Goal: Task Accomplishment & Management: Manage account settings

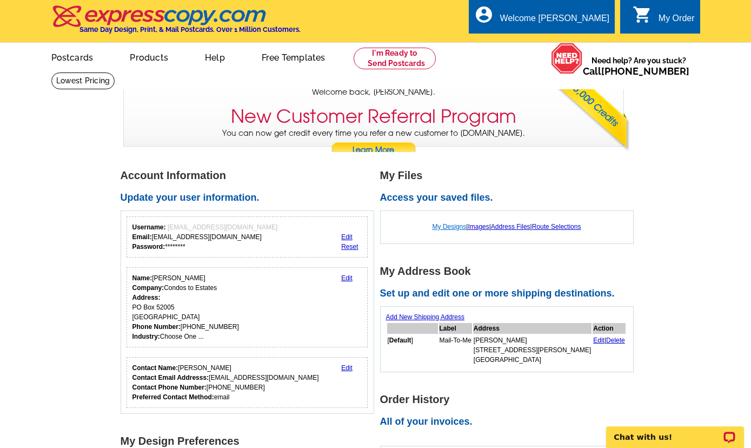
click at [446, 230] on link "My Designs" at bounding box center [450, 227] width 34 height 8
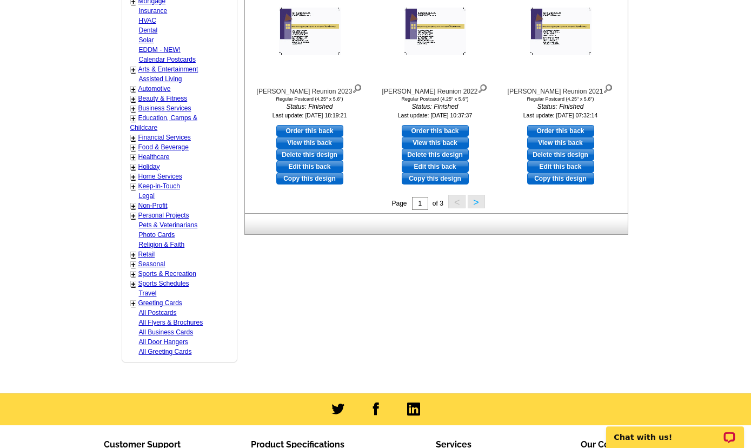
scroll to position [506, 0]
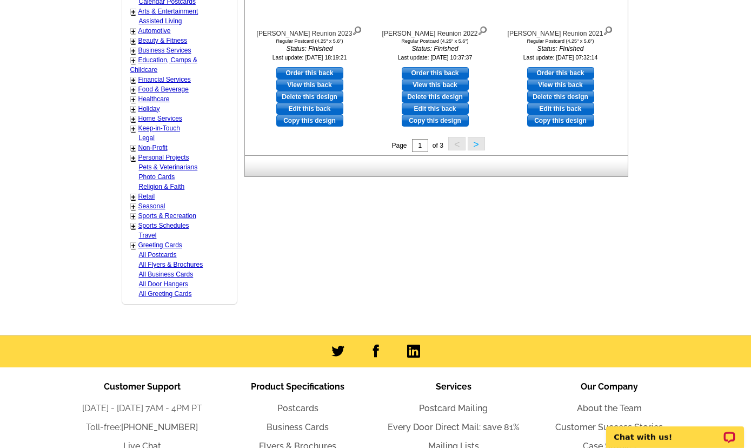
click at [476, 145] on button ">" at bounding box center [476, 144] width 17 height 14
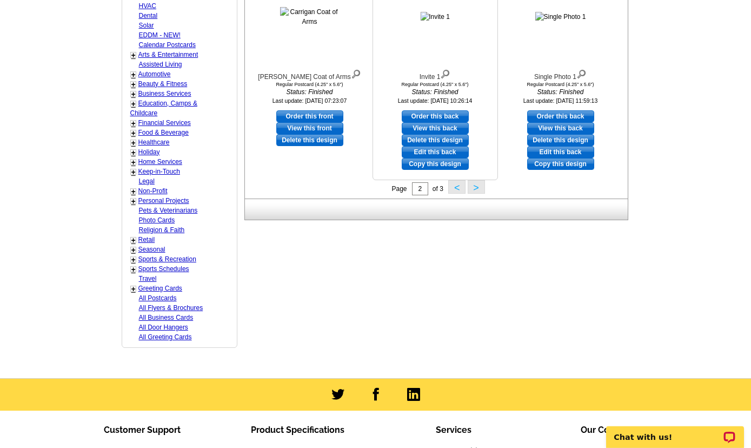
scroll to position [394, 0]
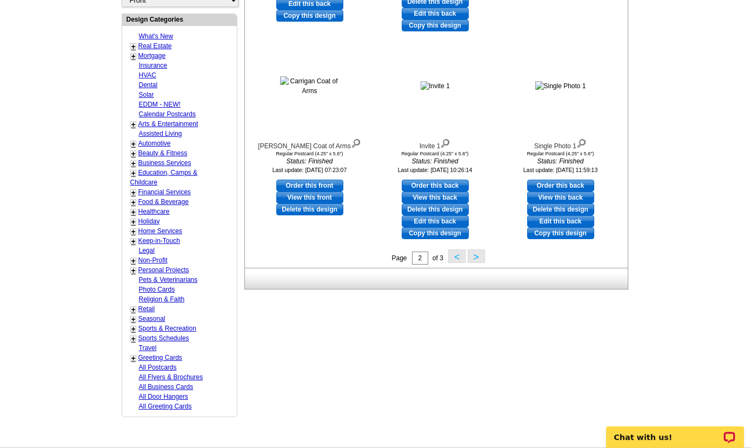
click at [474, 262] on button ">" at bounding box center [476, 256] width 17 height 14
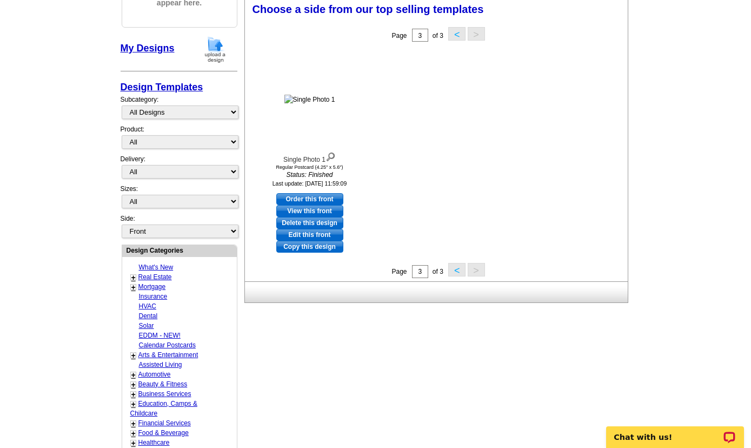
scroll to position [160, 0]
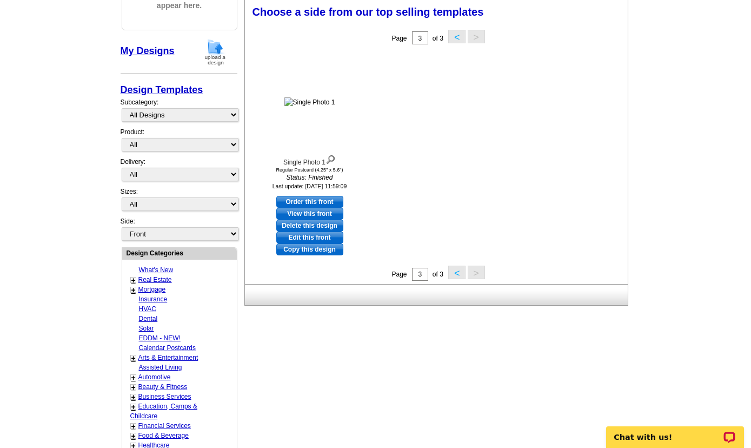
click at [454, 278] on button "<" at bounding box center [456, 273] width 17 height 14
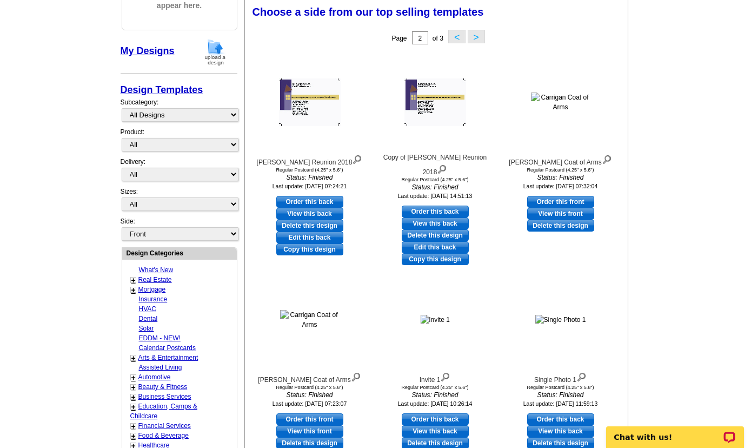
click at [457, 36] on button "<" at bounding box center [456, 37] width 17 height 14
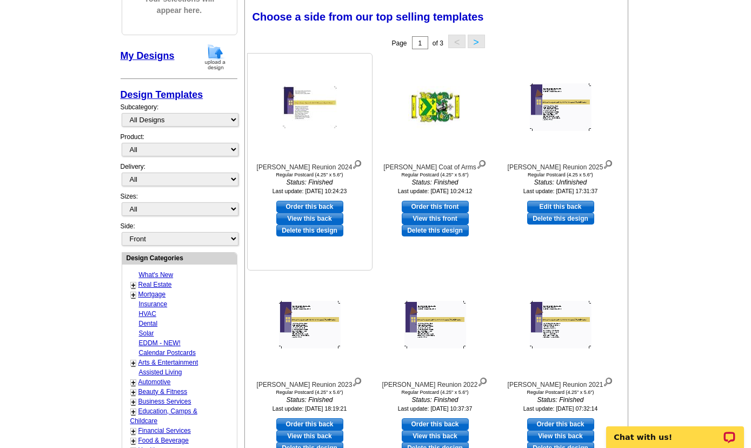
scroll to position [102, 0]
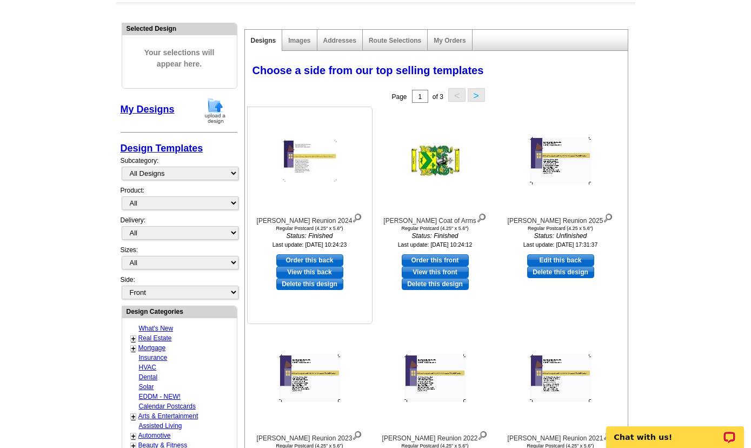
click at [325, 272] on link "View this back" at bounding box center [309, 272] width 67 height 12
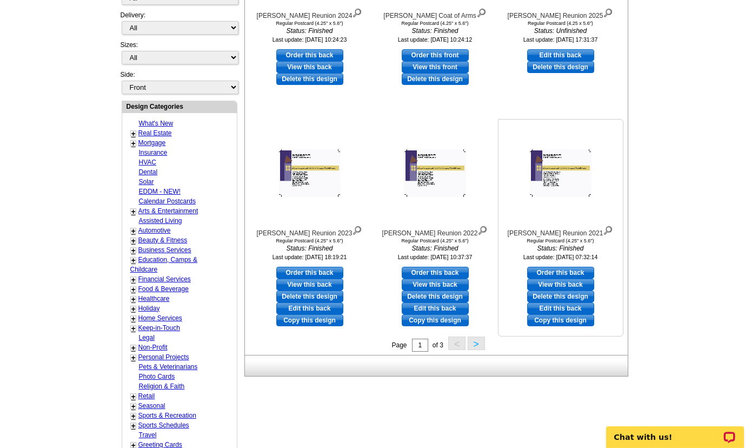
scroll to position [335, 0]
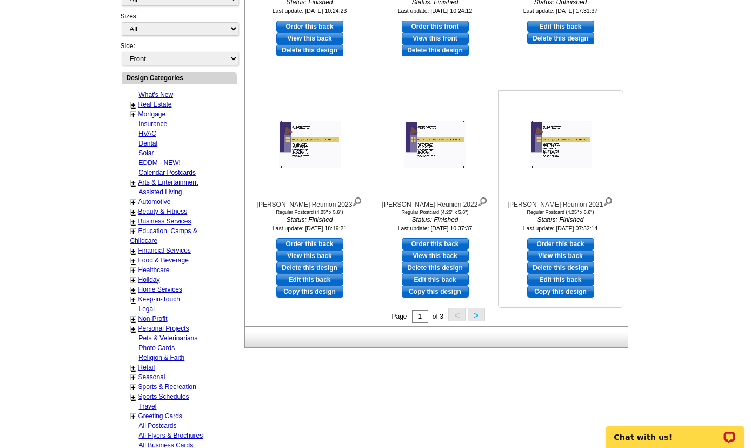
click at [559, 292] on link "Copy this design" at bounding box center [560, 292] width 67 height 12
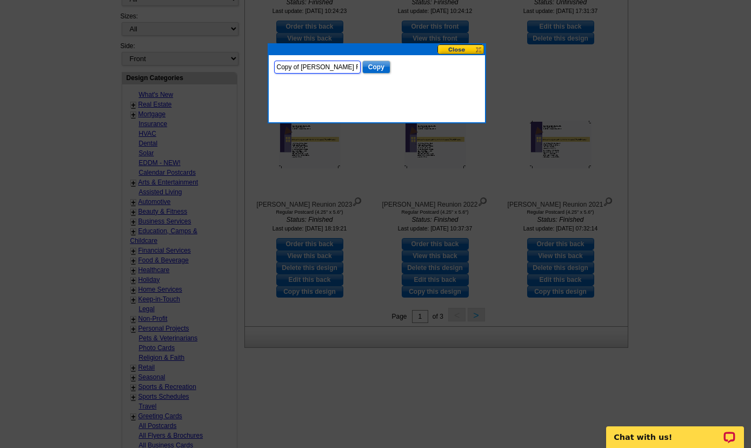
click at [325, 68] on input "Copy of Carrigan Reunion 2021" at bounding box center [317, 67] width 87 height 13
type input "Icenhour Reunion 2025"
click at [375, 68] on input "Copy" at bounding box center [376, 67] width 28 height 13
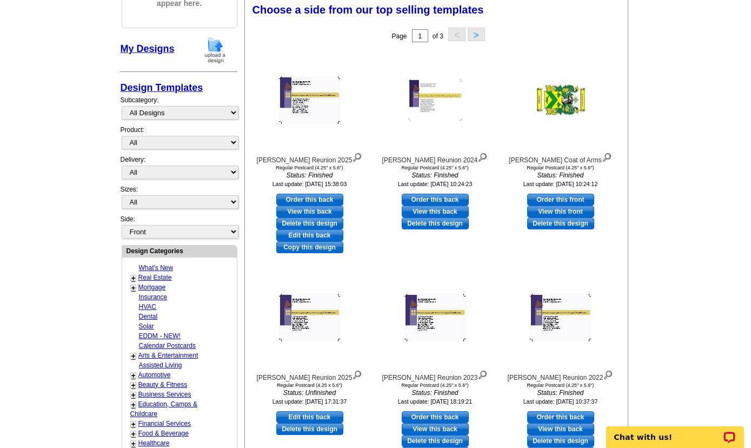
scroll to position [160, 0]
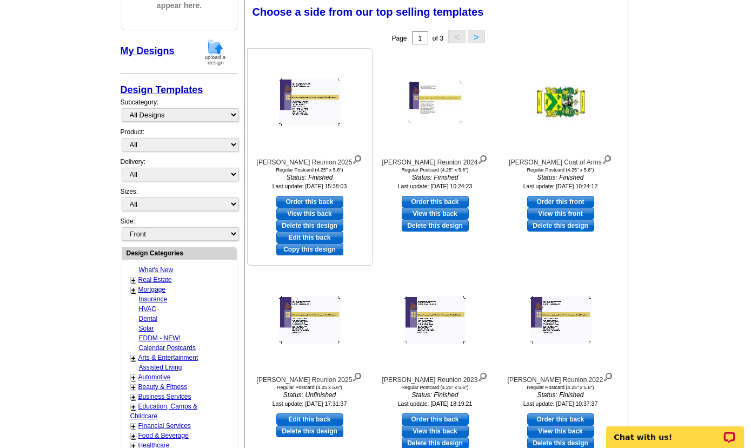
click at [320, 240] on link "Edit this back" at bounding box center [309, 237] width 67 height 12
select select "1"
select select "front"
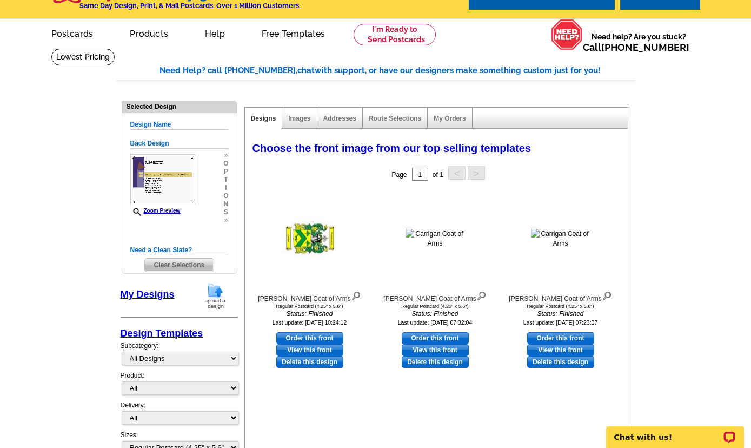
scroll to position [0, 0]
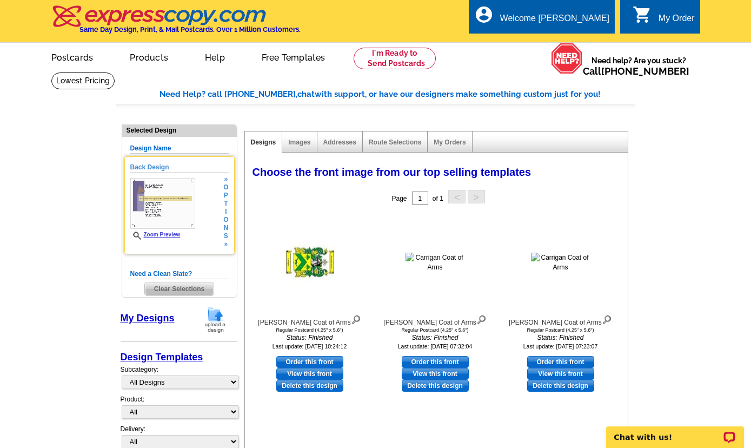
click at [224, 224] on span "o" at bounding box center [225, 220] width 5 height 8
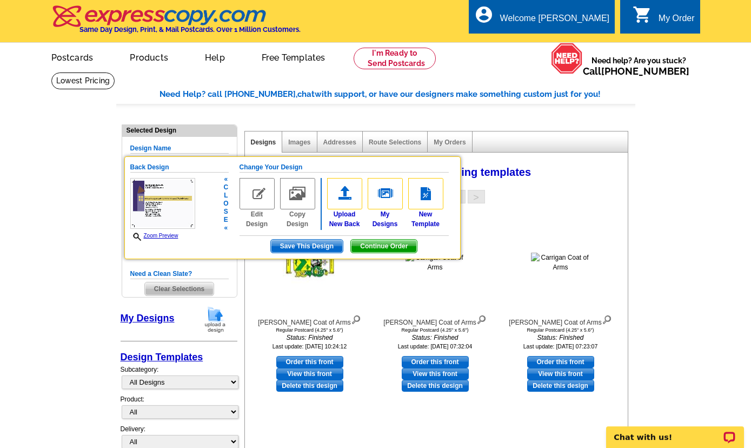
click at [261, 202] on img at bounding box center [257, 193] width 35 height 31
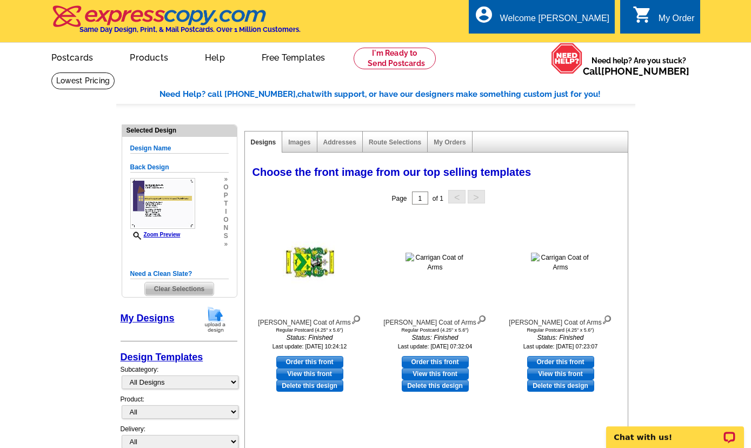
click at [200, 239] on div "Back Design Zoom Preview » o p t i o n s »" at bounding box center [179, 205] width 98 height 86
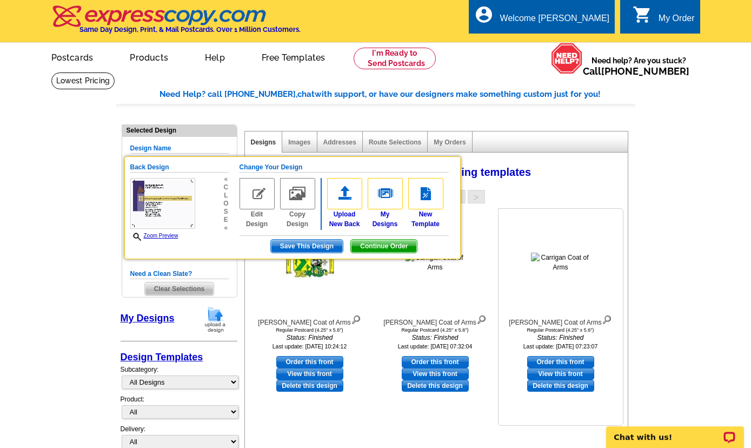
click at [566, 216] on div at bounding box center [560, 262] width 119 height 97
click at [307, 248] on span "Save This Design" at bounding box center [307, 246] width 72 height 13
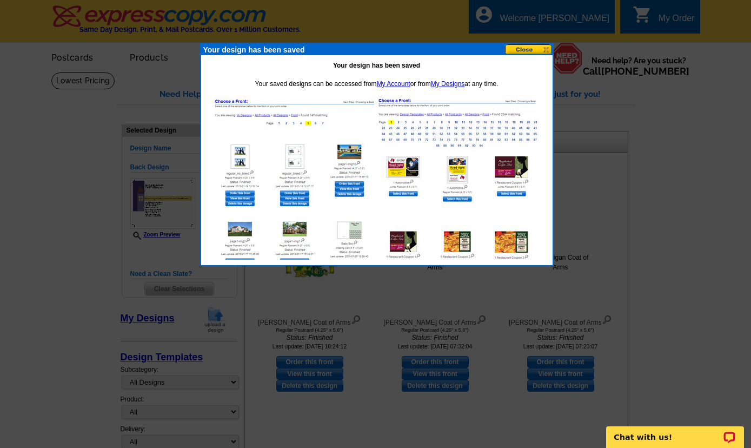
click at [546, 51] on button at bounding box center [529, 49] width 48 height 10
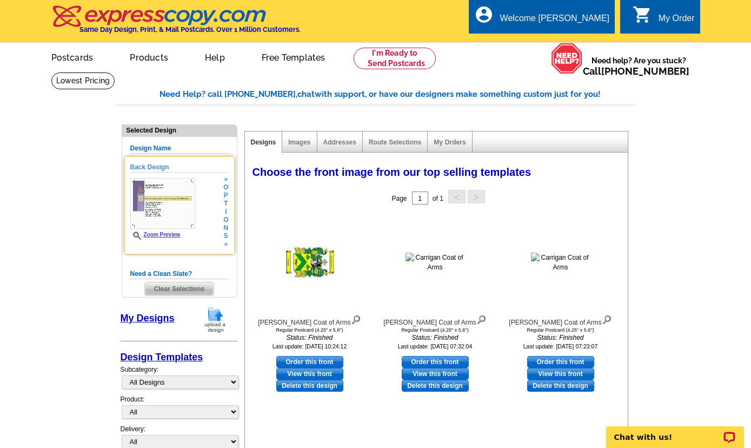
click at [163, 167] on h5 "Back Design" at bounding box center [179, 167] width 98 height 10
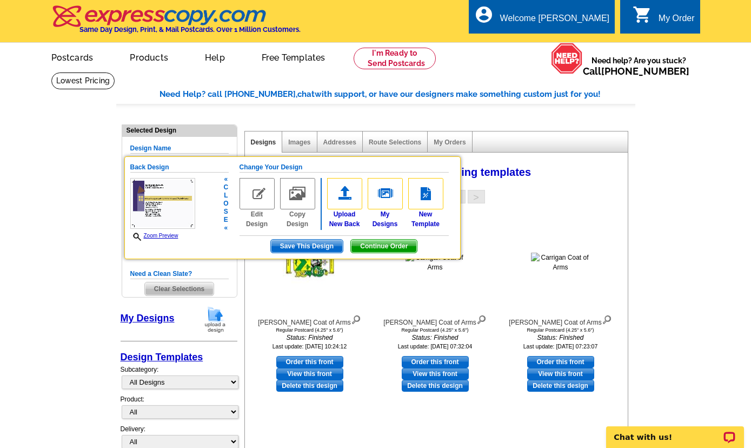
click at [257, 201] on img at bounding box center [257, 193] width 35 height 31
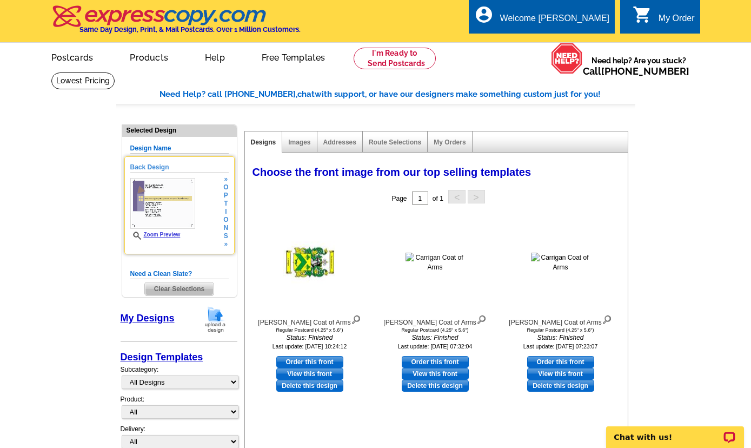
click at [181, 224] on img at bounding box center [162, 203] width 65 height 51
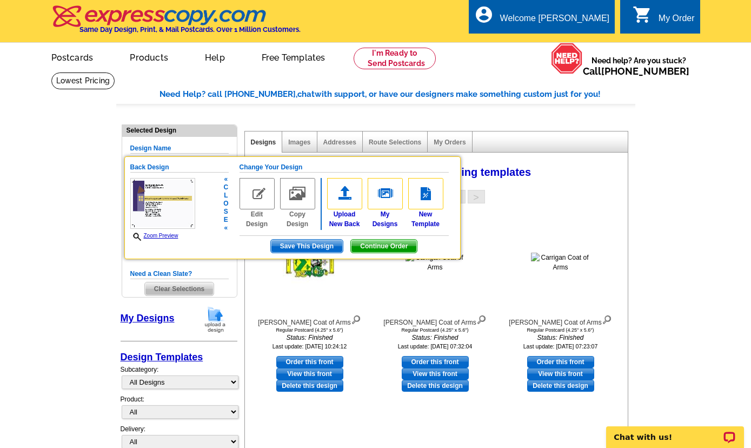
click at [260, 227] on link "Edit Design" at bounding box center [257, 203] width 35 height 51
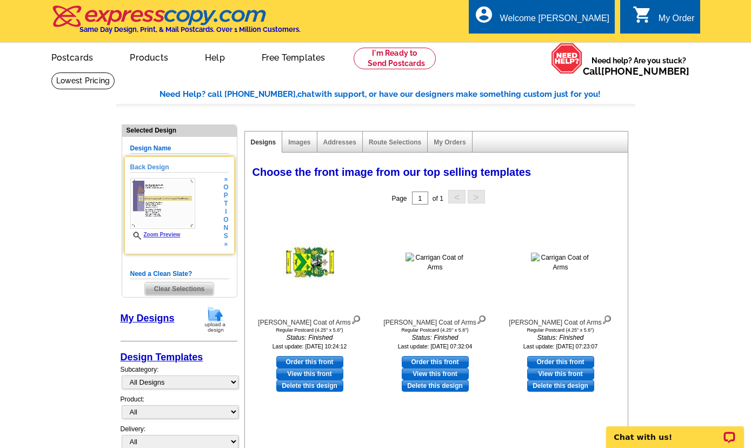
click at [170, 214] on img at bounding box center [162, 203] width 65 height 51
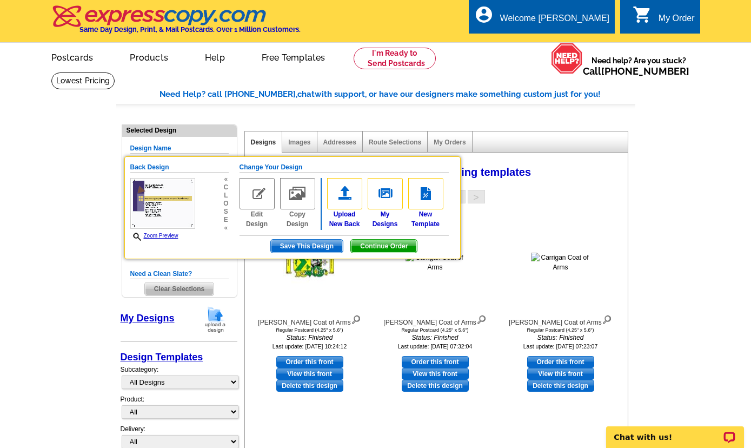
click at [301, 144] on link "Images" at bounding box center [299, 142] width 22 height 8
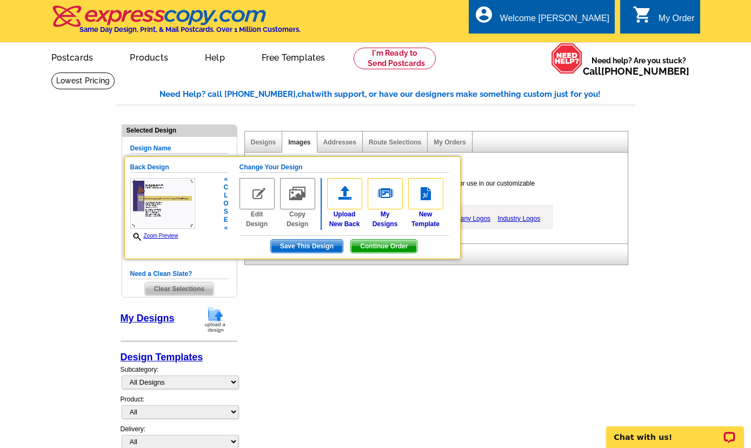
click at [295, 243] on span "Save This Design" at bounding box center [307, 246] width 72 height 13
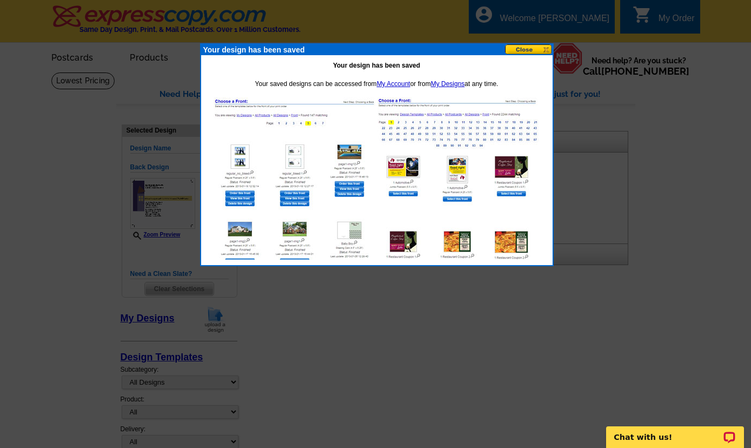
click at [542, 49] on button at bounding box center [529, 49] width 48 height 10
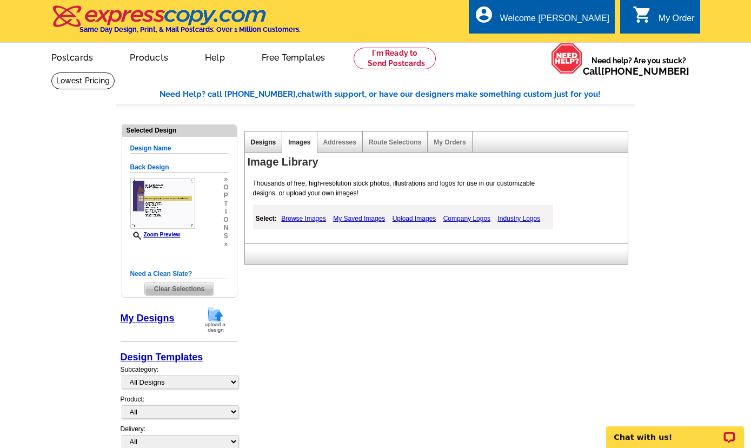
click at [263, 145] on link "Designs" at bounding box center [263, 142] width 25 height 8
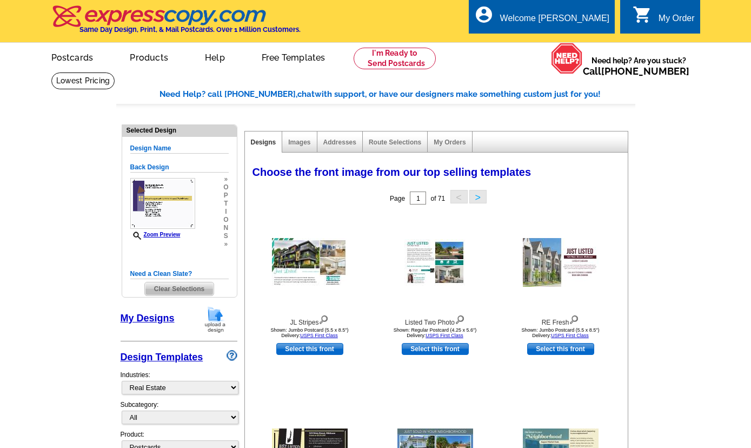
select select "785"
select select "1"
click at [135, 319] on link "My Designs" at bounding box center [148, 318] width 54 height 11
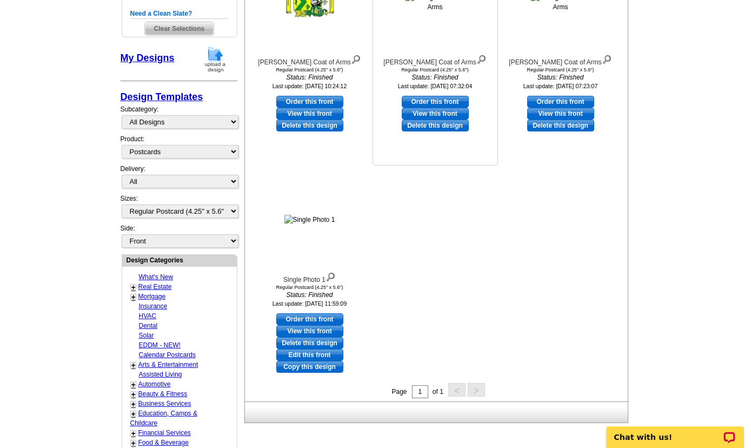
scroll to position [234, 0]
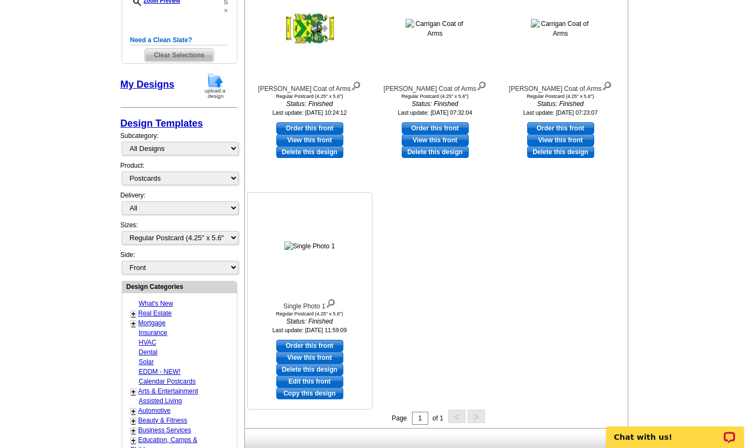
click at [314, 263] on div at bounding box center [309, 245] width 119 height 97
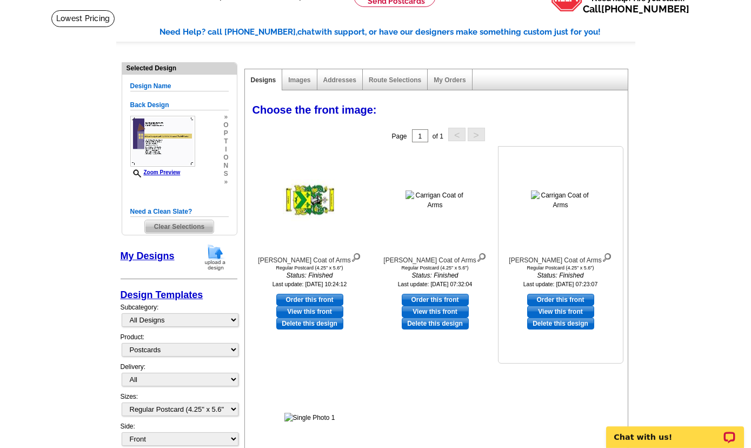
scroll to position [0, 0]
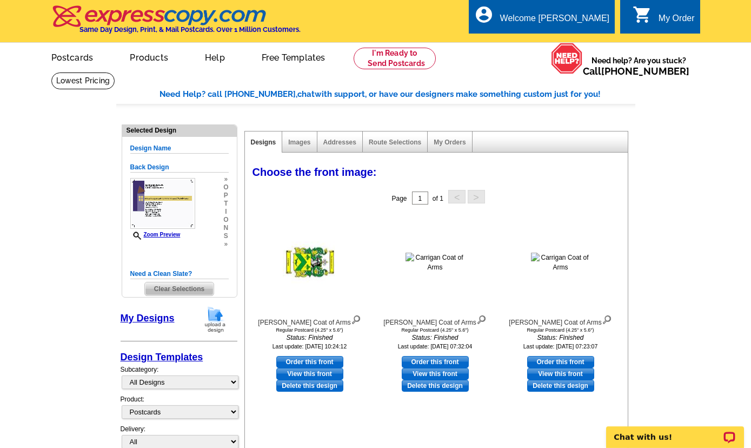
click at [142, 320] on link "My Designs" at bounding box center [148, 318] width 54 height 11
click at [176, 290] on span "Clear Selections" at bounding box center [179, 288] width 69 height 13
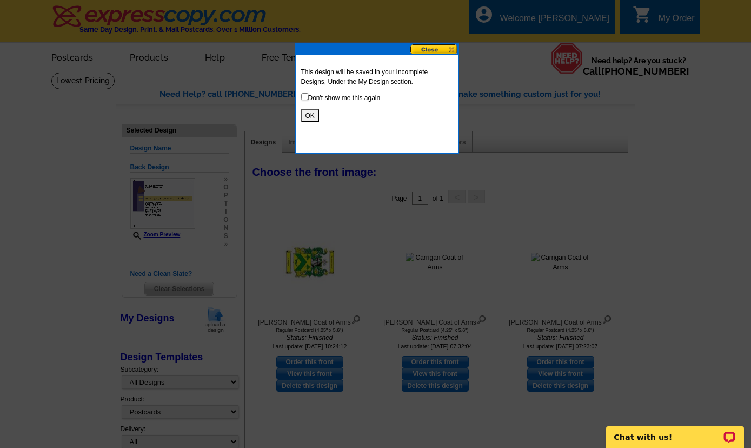
click at [455, 47] on button at bounding box center [435, 49] width 48 height 10
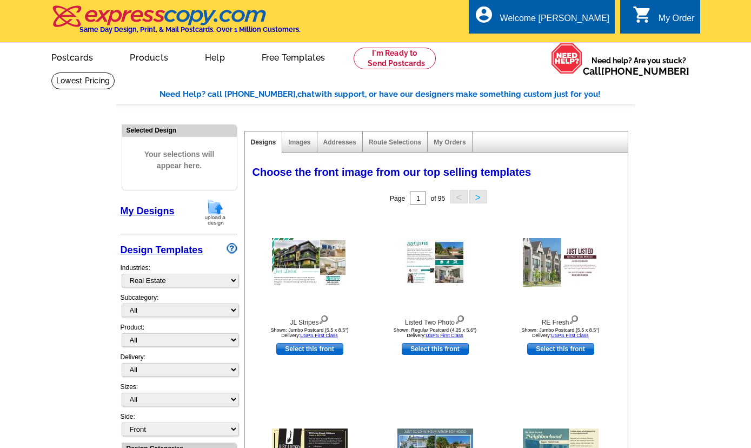
select select "785"
click at [155, 212] on link "My Designs" at bounding box center [148, 211] width 54 height 11
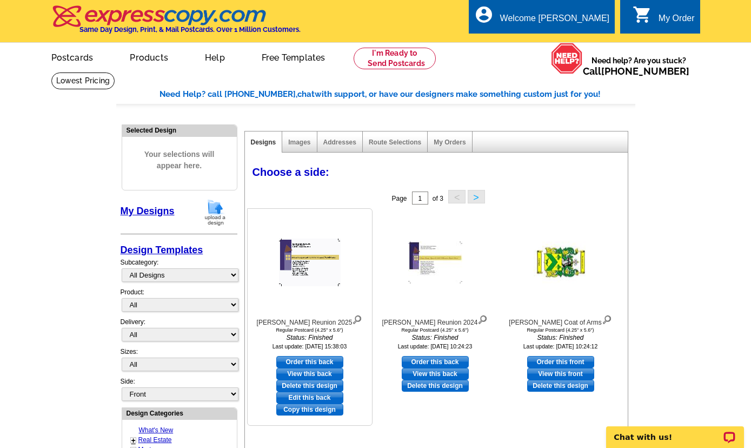
click at [315, 398] on link "Edit this back" at bounding box center [309, 398] width 67 height 12
select select "1"
select select "front"
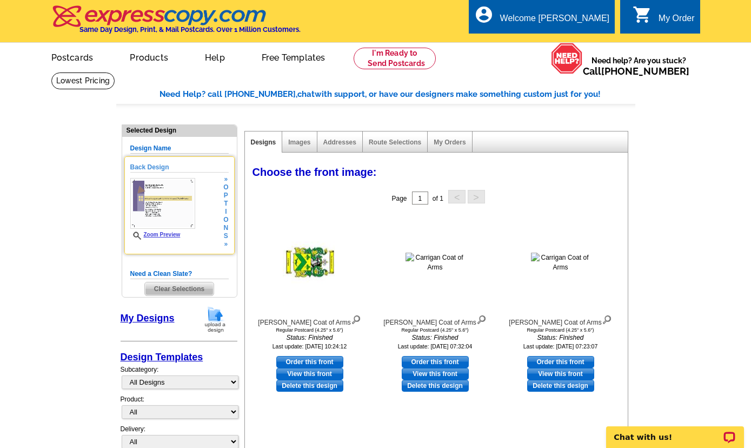
click at [168, 236] on link "Zoom Preview" at bounding box center [155, 234] width 50 height 6
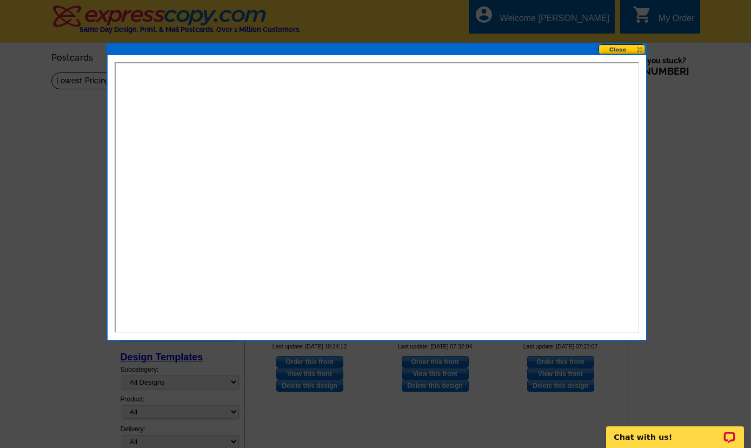
click at [629, 51] on button at bounding box center [623, 49] width 48 height 10
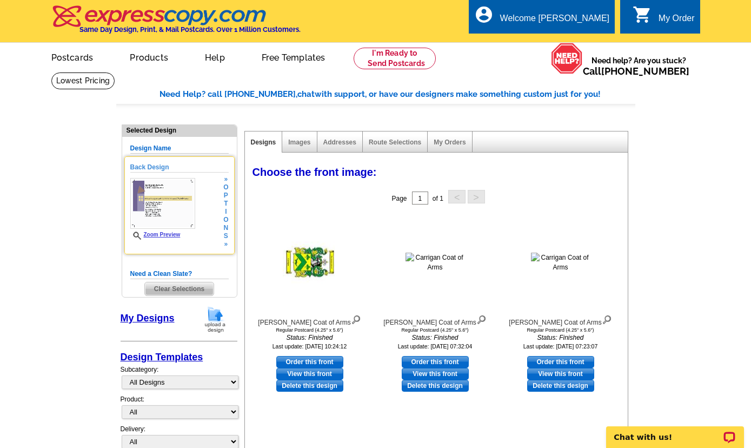
click at [226, 213] on span "i" at bounding box center [225, 212] width 5 height 8
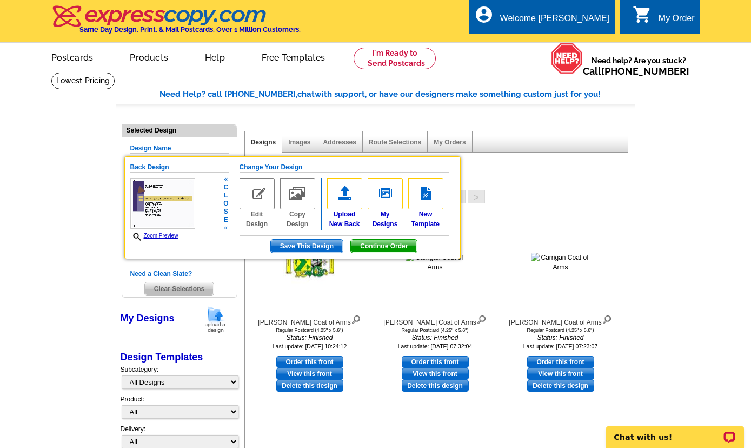
click at [262, 195] on img at bounding box center [257, 193] width 35 height 31
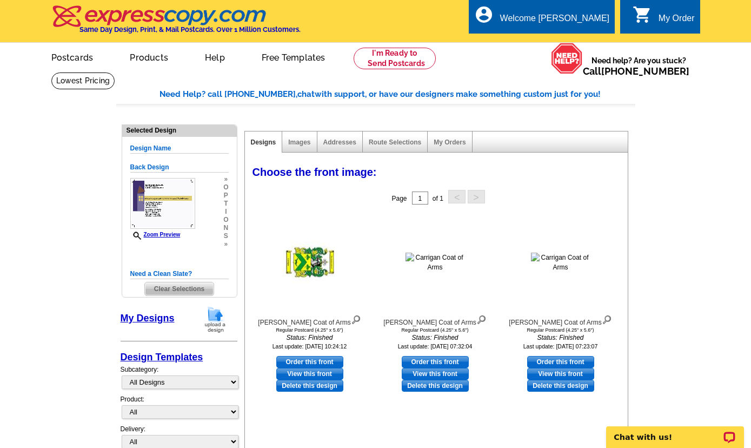
click at [226, 213] on span "i" at bounding box center [225, 212] width 5 height 8
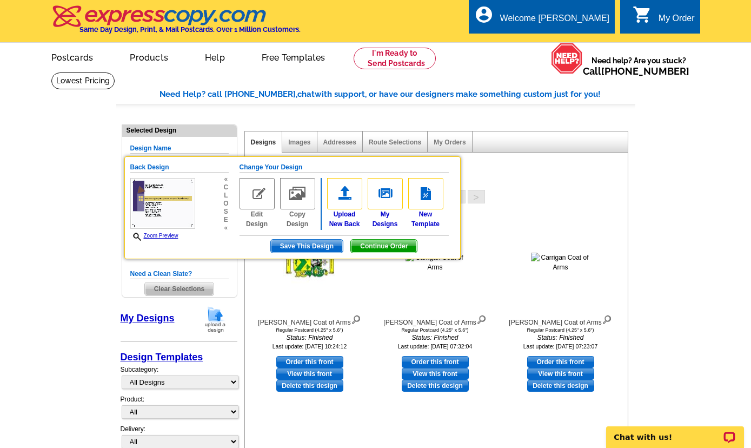
click at [591, 193] on div "Page 1 of 1 < >" at bounding box center [438, 198] width 383 height 22
click at [558, 201] on div "Page 1 of 1 < >" at bounding box center [438, 198] width 383 height 22
click at [301, 247] on span "Save This Design" at bounding box center [307, 246] width 72 height 13
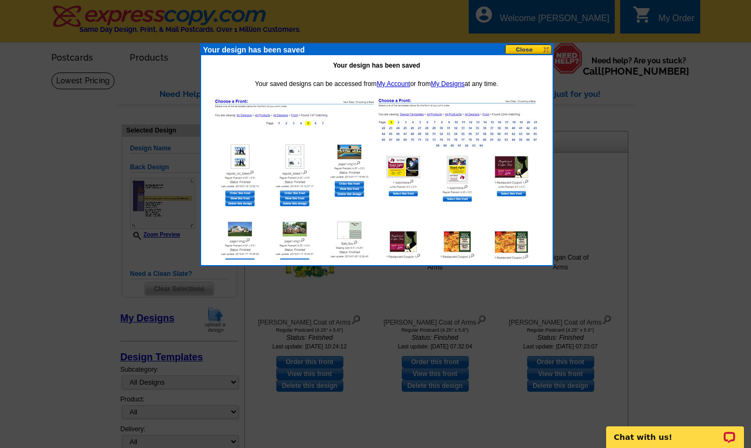
click at [537, 50] on button at bounding box center [529, 49] width 48 height 10
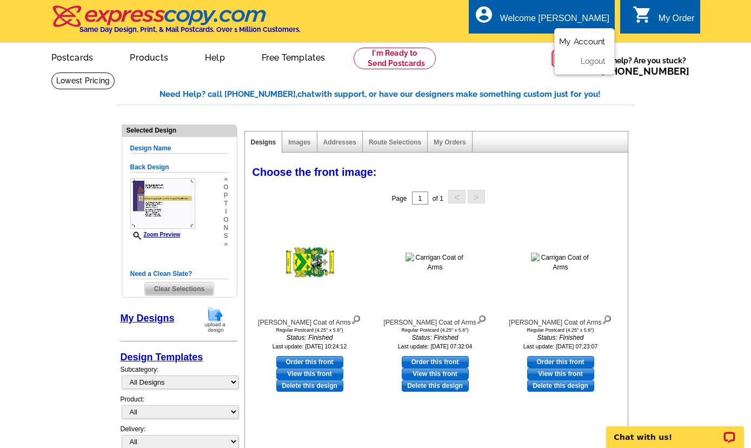
click at [575, 41] on link "My Account" at bounding box center [582, 42] width 47 height 10
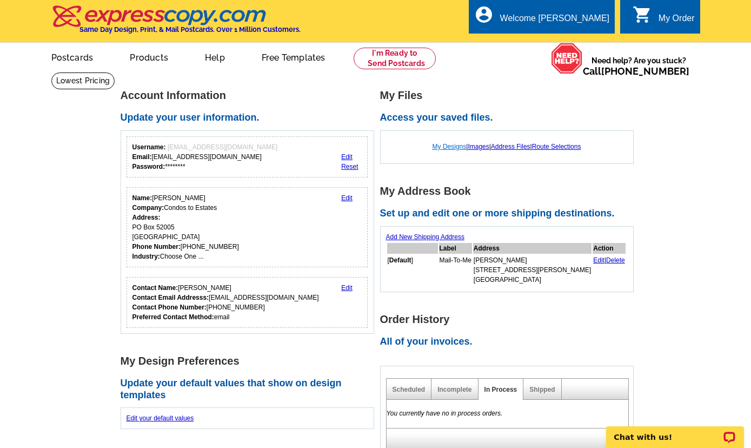
click at [446, 149] on link "My Designs" at bounding box center [450, 147] width 34 height 8
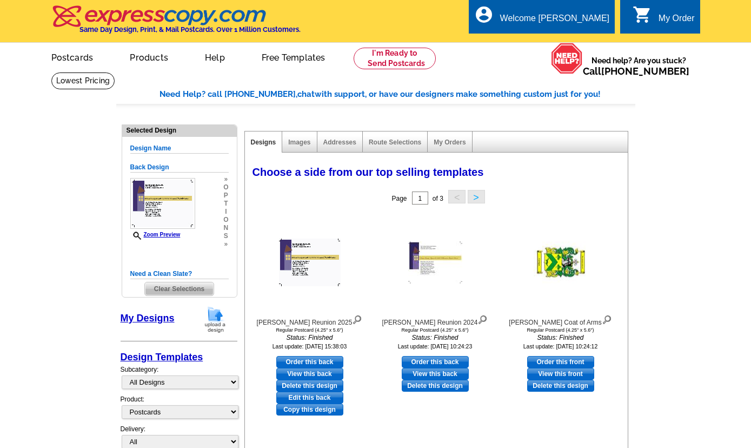
select select "1"
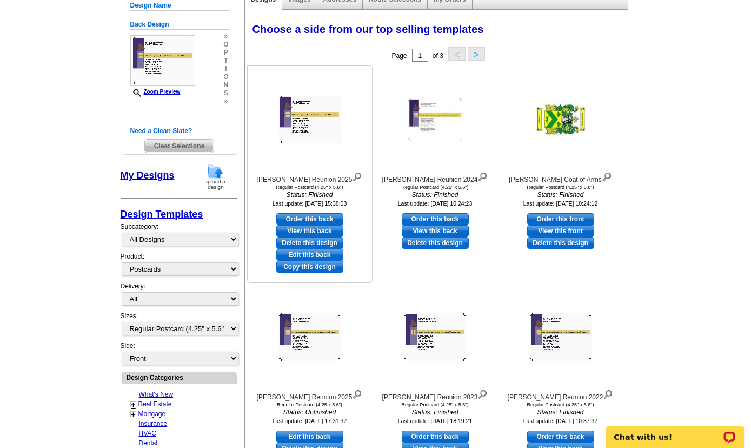
scroll to position [175, 0]
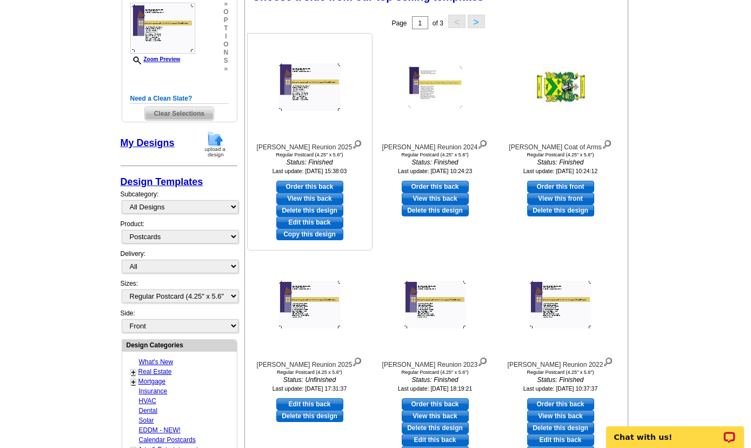
click at [310, 224] on link "Edit this back" at bounding box center [309, 222] width 67 height 12
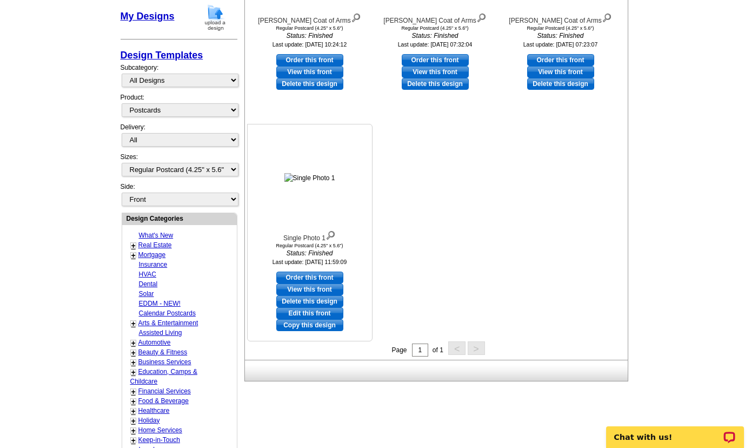
scroll to position [350, 0]
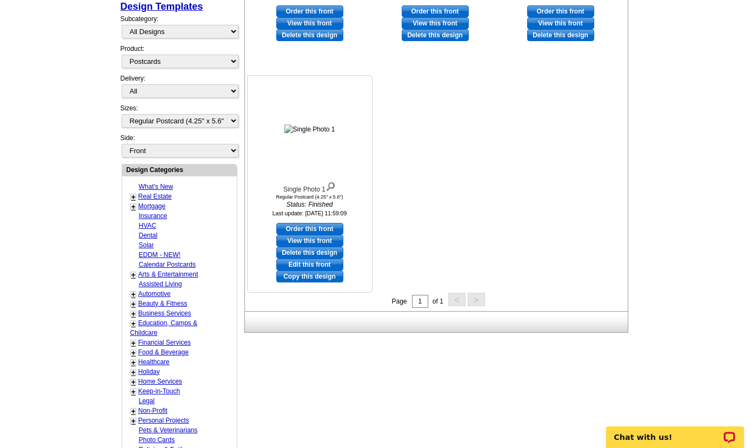
click at [307, 266] on link "Edit this front" at bounding box center [309, 265] width 67 height 12
select select "back"
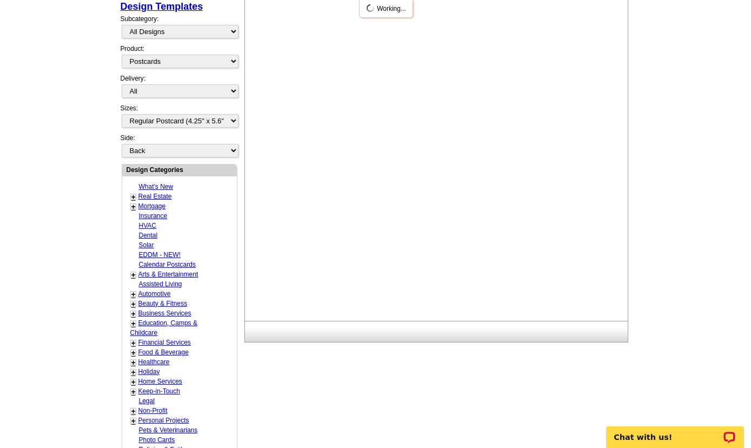
scroll to position [0, 0]
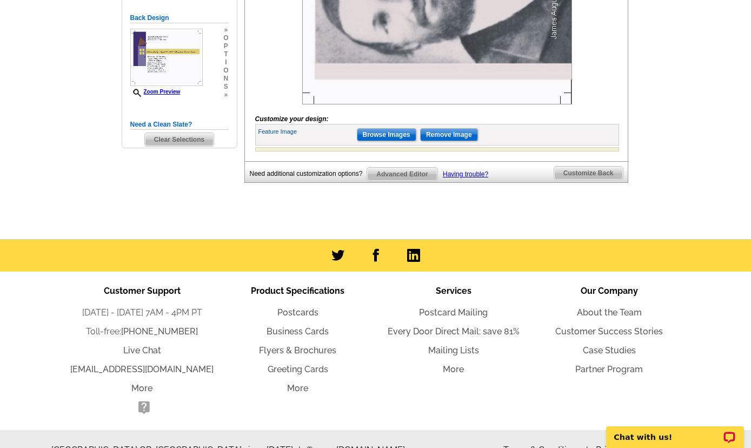
scroll to position [234, 0]
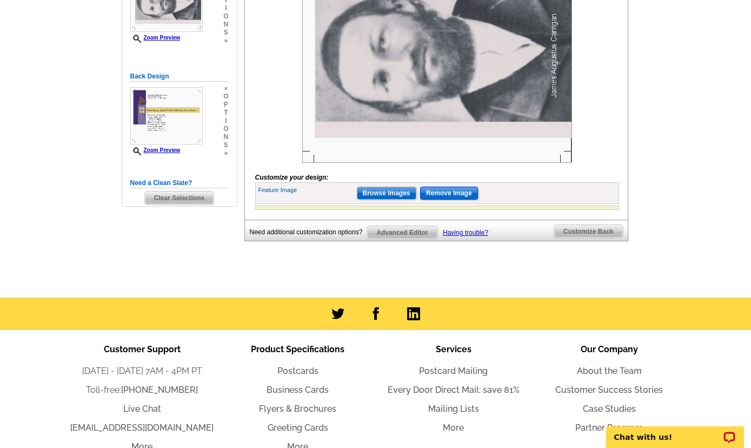
click at [449, 200] on input "Remove Image" at bounding box center [449, 193] width 58 height 13
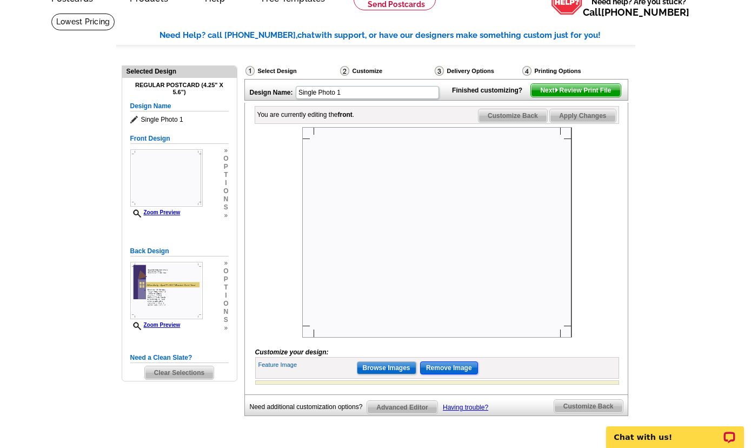
scroll to position [58, 0]
click at [371, 188] on img at bounding box center [437, 233] width 270 height 210
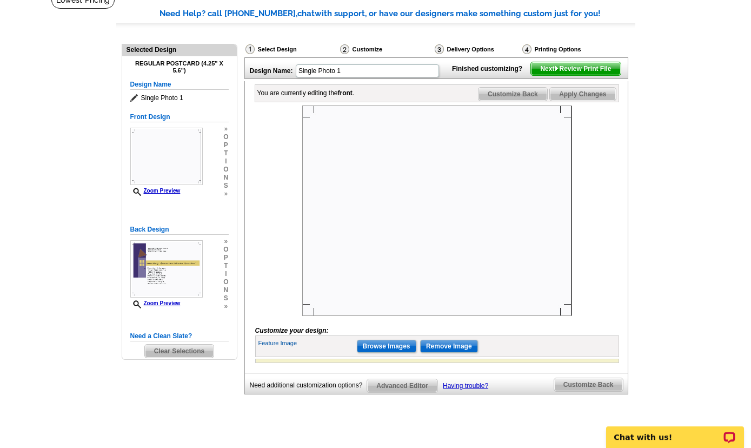
scroll to position [43, 0]
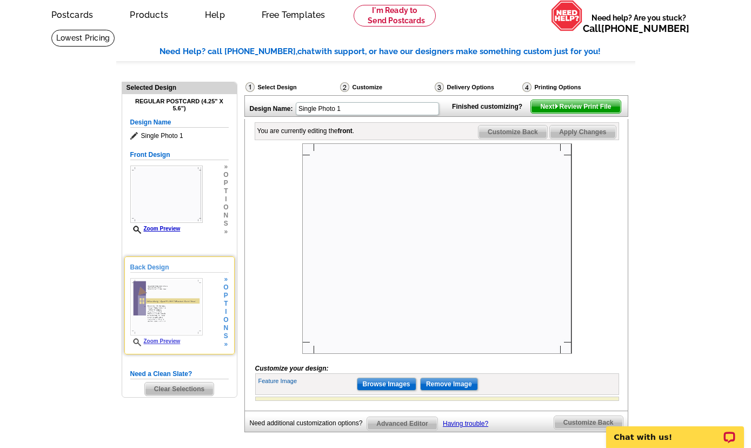
click at [171, 307] on img at bounding box center [166, 306] width 72 height 57
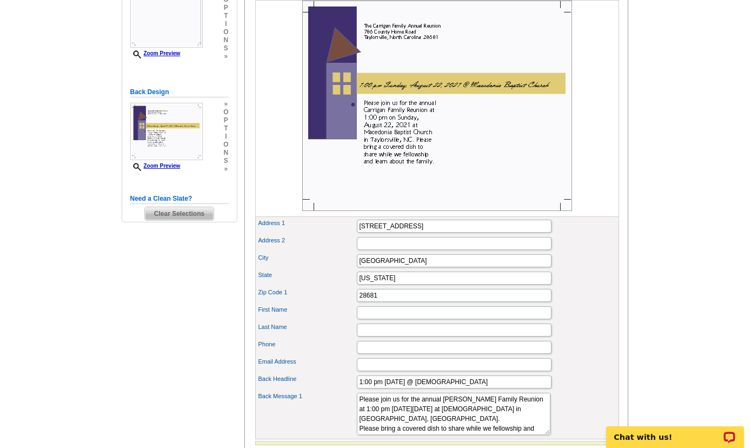
scroll to position [160, 0]
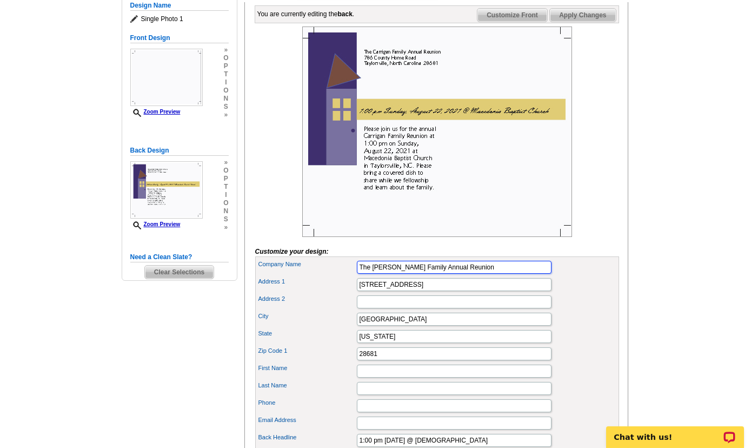
click at [398, 274] on input "The [PERSON_NAME] Family Annual Reunion" at bounding box center [454, 267] width 195 height 13
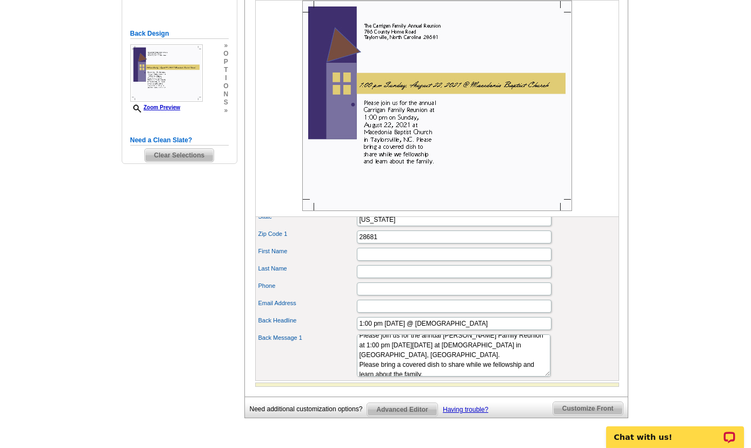
scroll to position [10, 0]
type input "The Dallas & [PERSON_NAME] Family Annual Reunion"
click at [430, 330] on input "1:00 pm [DATE] @ [DEMOGRAPHIC_DATA]" at bounding box center [454, 323] width 195 height 13
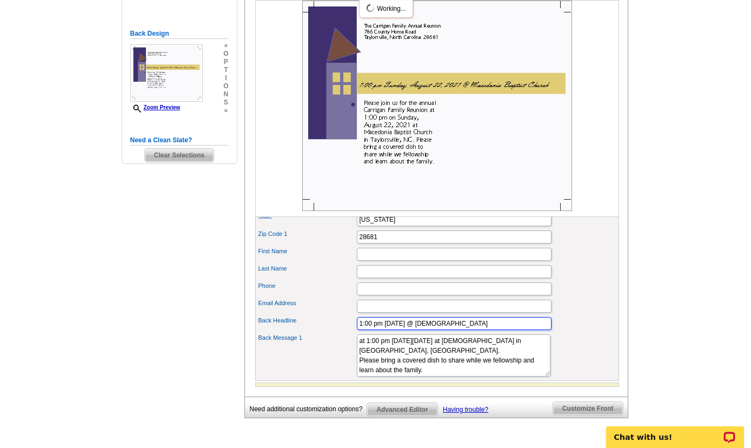
click at [435, 330] on input "1:00 pm [DATE] @ [DEMOGRAPHIC_DATA]" at bounding box center [454, 323] width 195 height 13
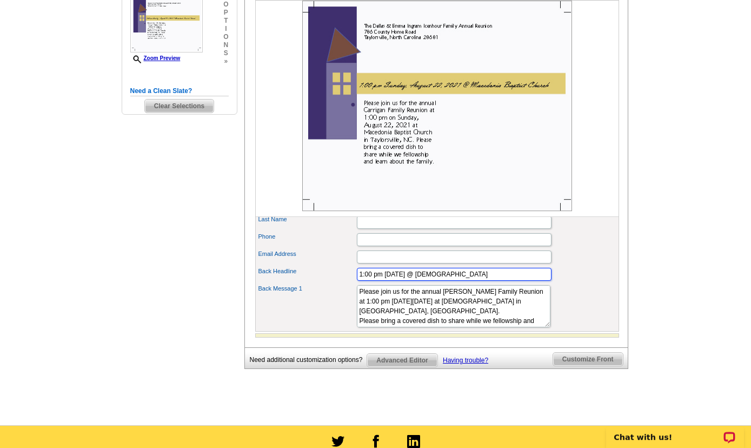
scroll to position [335, 0]
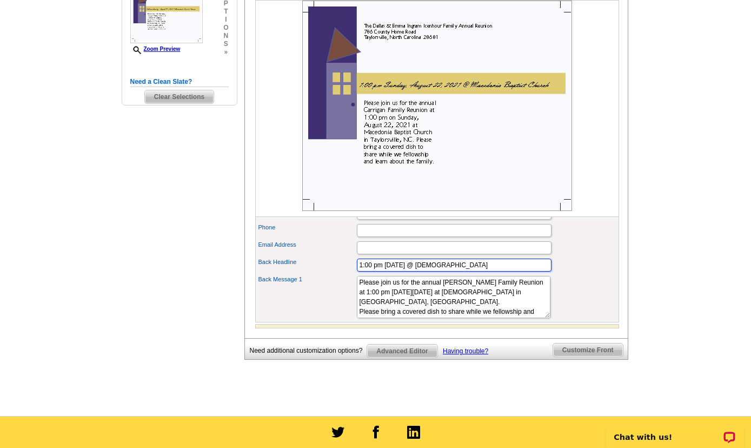
type input "1:00 pm [DATE] @ [DEMOGRAPHIC_DATA]"
click at [446, 301] on textarea "Please join us for the annual [PERSON_NAME] Family Reunion at 1:00 pm [DATE][DA…" at bounding box center [454, 297] width 194 height 42
type textarea "Please join us for the annual Dallas & [PERSON_NAME] Family Reunion at 1:00 pm …"
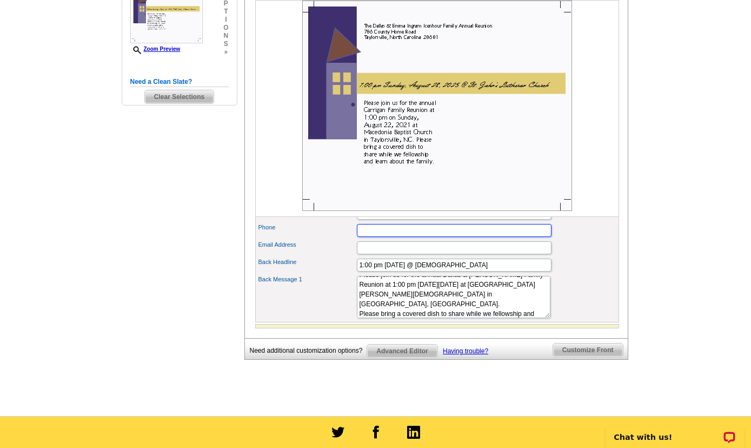
click at [420, 237] on input "Phone" at bounding box center [454, 230] width 195 height 13
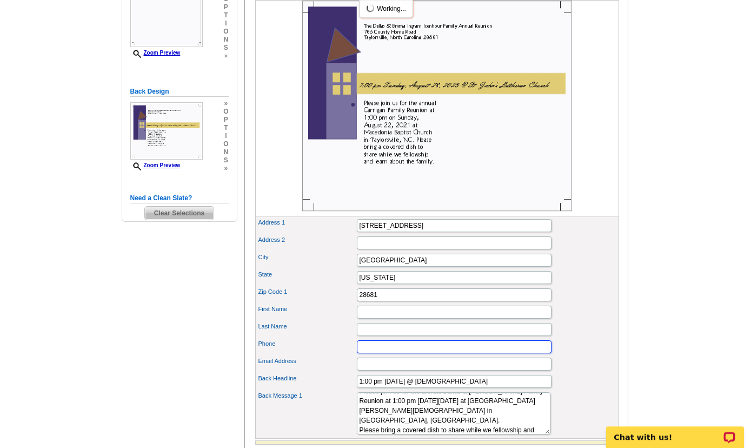
scroll to position [218, 0]
click at [395, 371] on input "Email Address" at bounding box center [454, 364] width 195 height 13
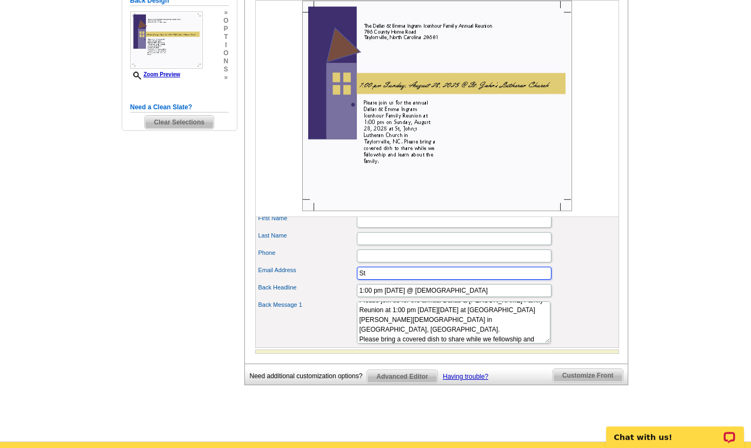
scroll to position [335, 0]
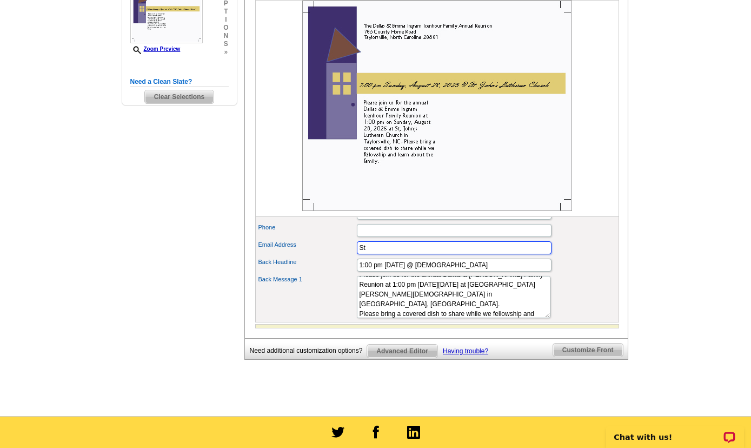
type input "S"
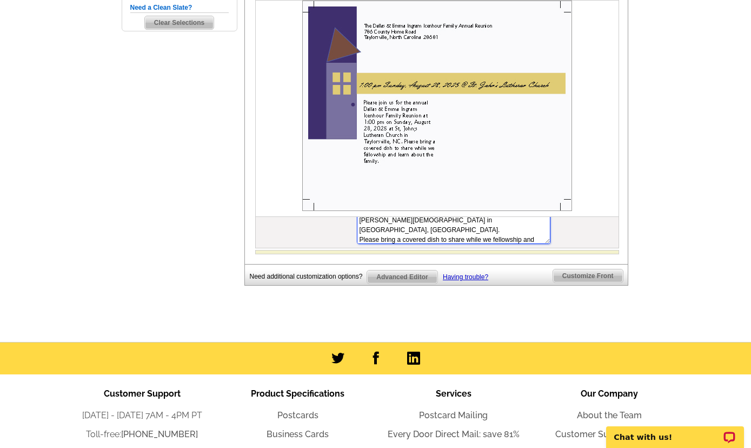
scroll to position [0, 0]
drag, startPoint x: 453, startPoint y: 259, endPoint x: 325, endPoint y: 202, distance: 140.2
click at [357, 202] on textarea "Please join us for the annual [PERSON_NAME] Family Reunion at 1:00 pm [DATE][DA…" at bounding box center [454, 223] width 194 height 42
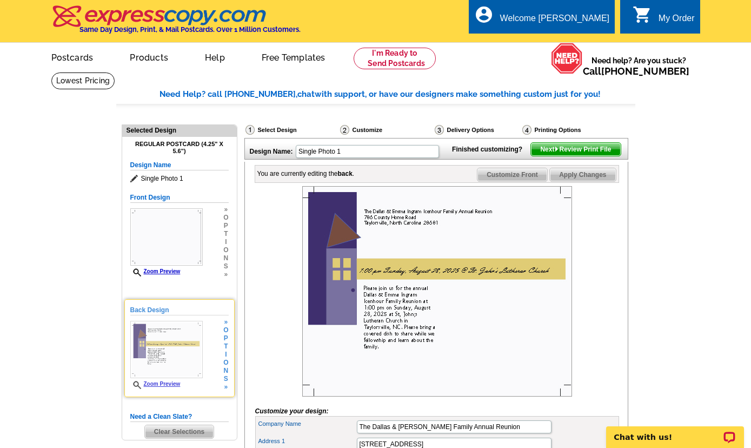
click at [196, 353] on img at bounding box center [166, 349] width 72 height 57
click at [196, 360] on img at bounding box center [166, 349] width 72 height 57
click at [227, 359] on span "i" at bounding box center [225, 354] width 5 height 8
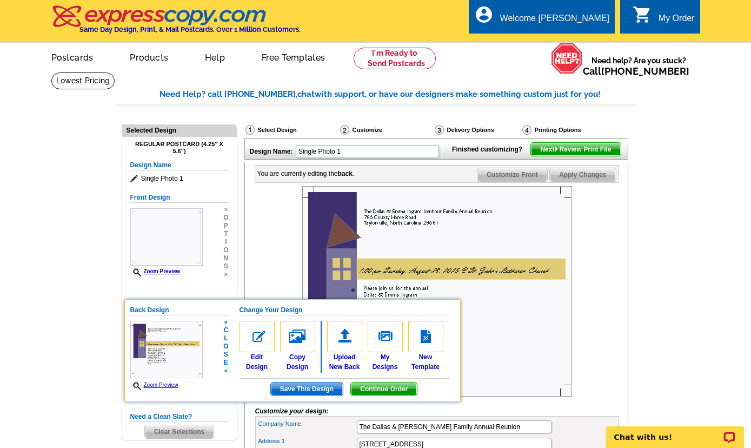
click at [627, 276] on div "You are currently editing the back . Customize Front Customize Back Apply Chang…" at bounding box center [436, 417] width 384 height 511
click at [693, 248] on main "Need Help? call [PHONE_NUMBER], chat with support, or have our designers make s…" at bounding box center [375, 411] width 751 height 679
click at [525, 347] on img at bounding box center [437, 291] width 270 height 210
click at [376, 392] on span "Continue Order" at bounding box center [384, 388] width 66 height 13
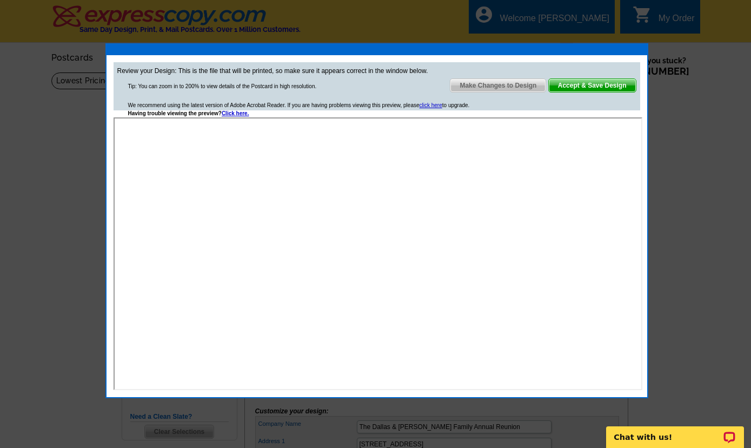
click at [494, 85] on span "Make Changes to Design" at bounding box center [498, 85] width 95 height 13
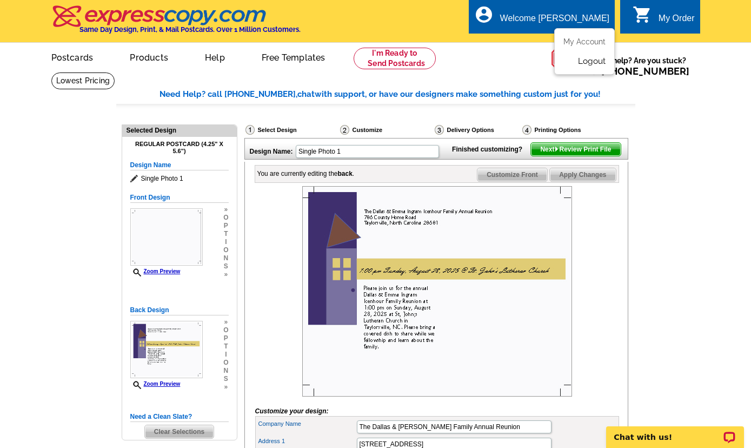
click at [594, 63] on link "Logout" at bounding box center [592, 61] width 28 height 10
